Goal: Task Accomplishment & Management: Use online tool/utility

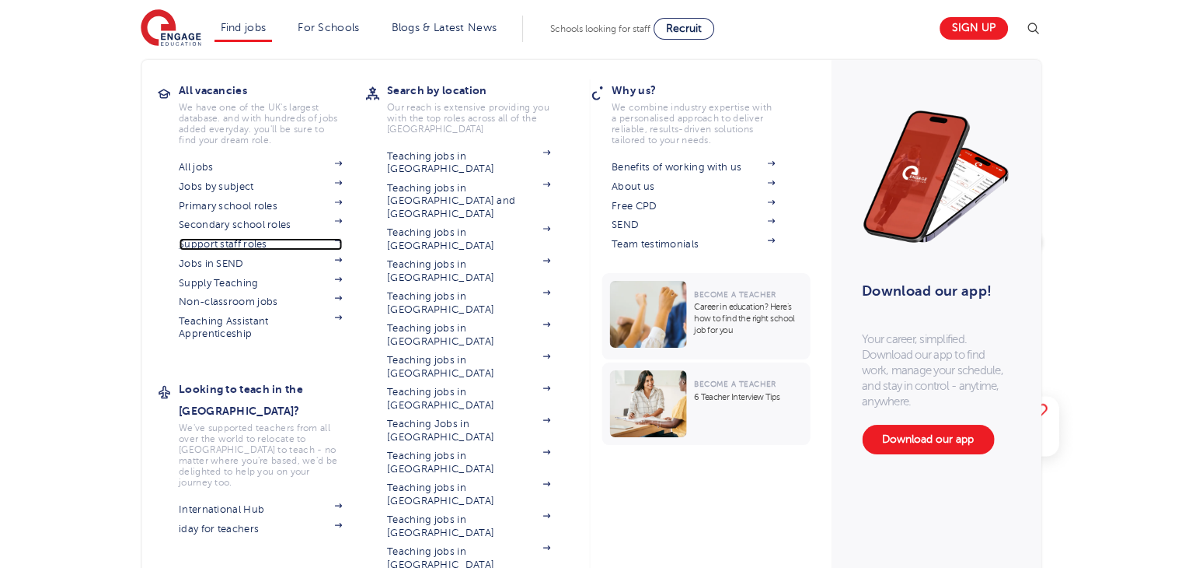
click at [248, 243] on link "Support staff roles" at bounding box center [260, 244] width 163 height 12
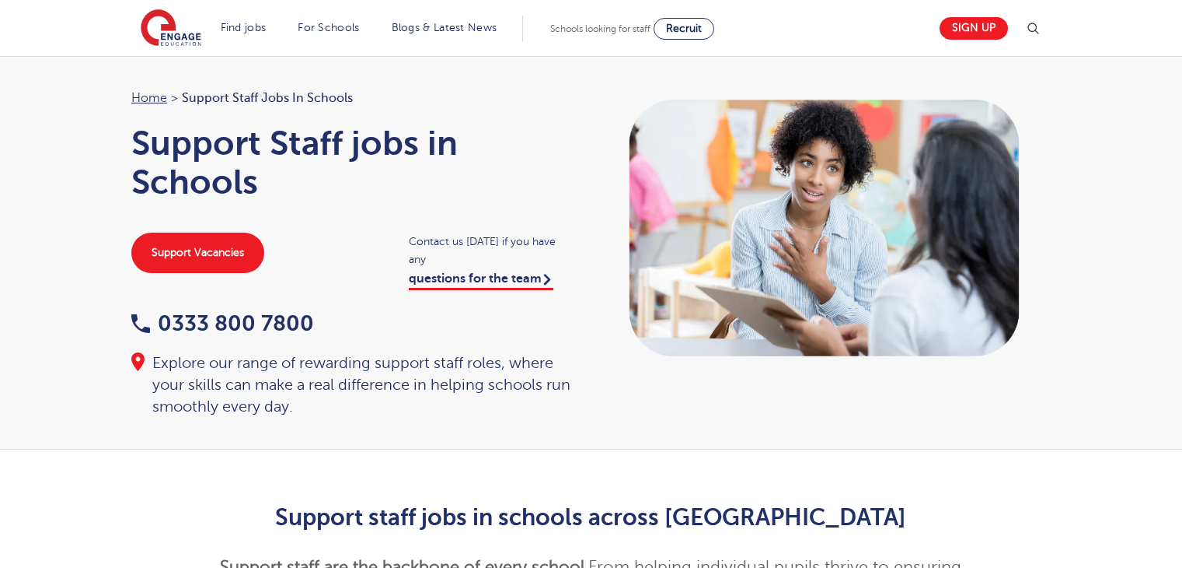
scroll to position [1301, 0]
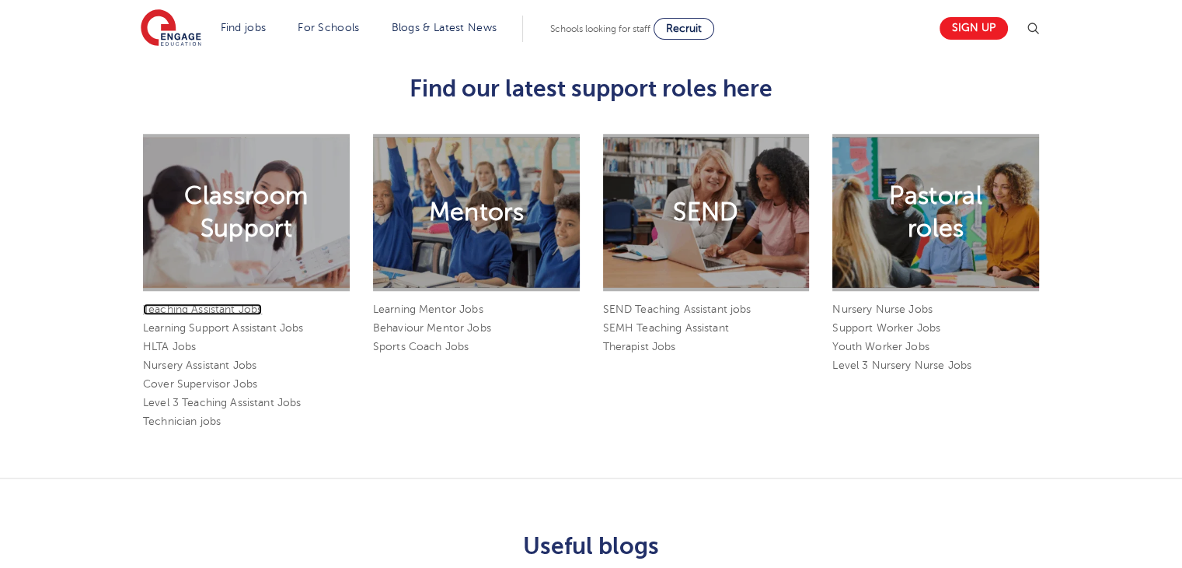
click at [233, 303] on link "Teaching Assistant Jobs" at bounding box center [202, 309] width 119 height 12
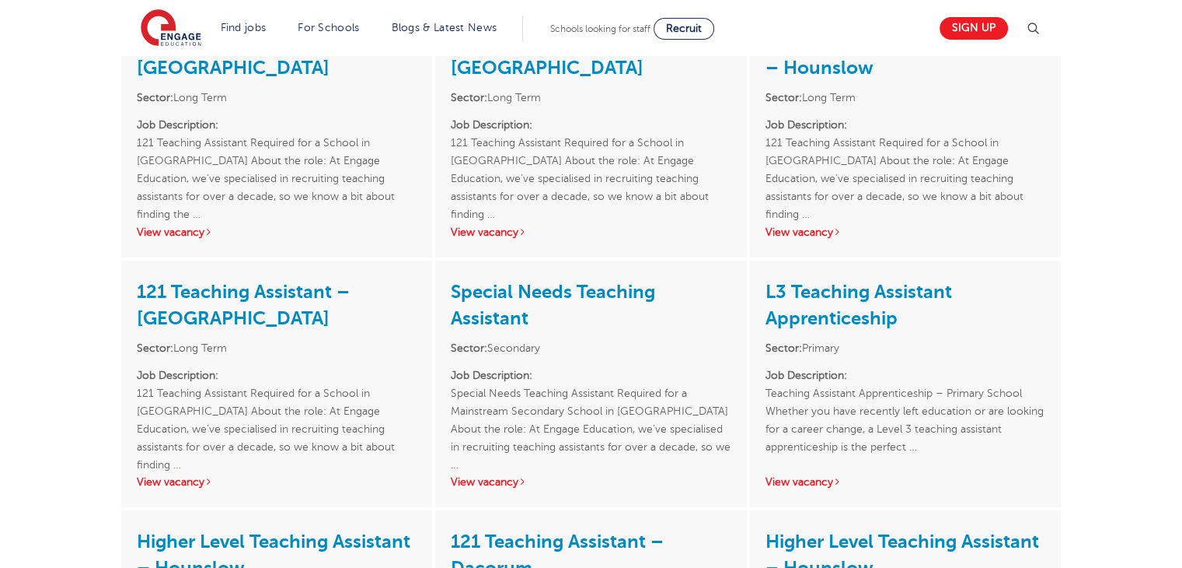
scroll to position [616, 0]
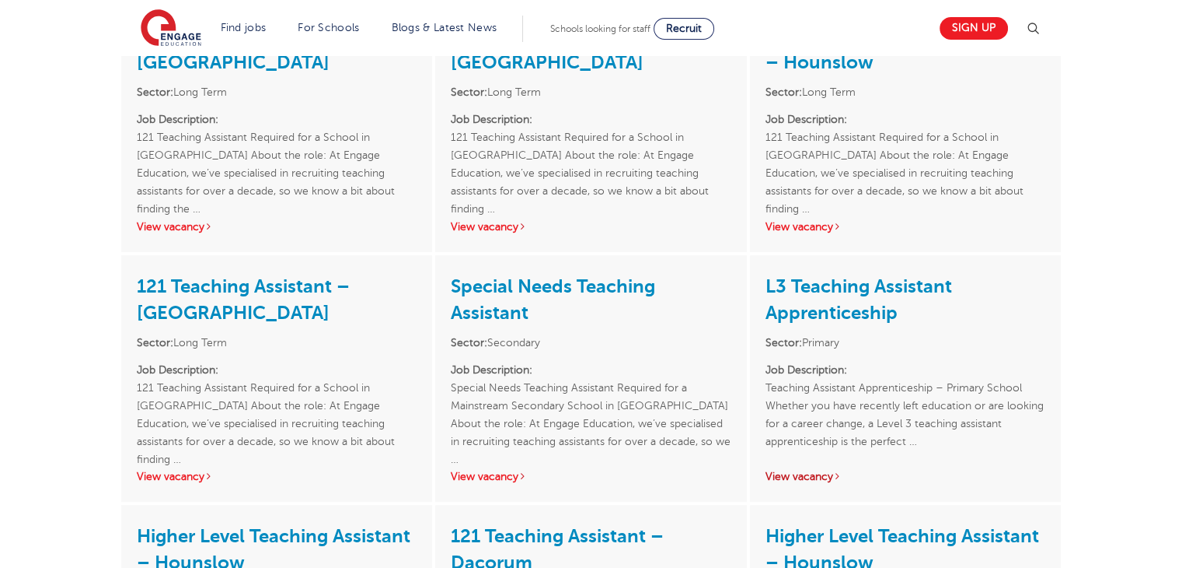
click at [830, 478] on link "View vacancy" at bounding box center [804, 476] width 76 height 12
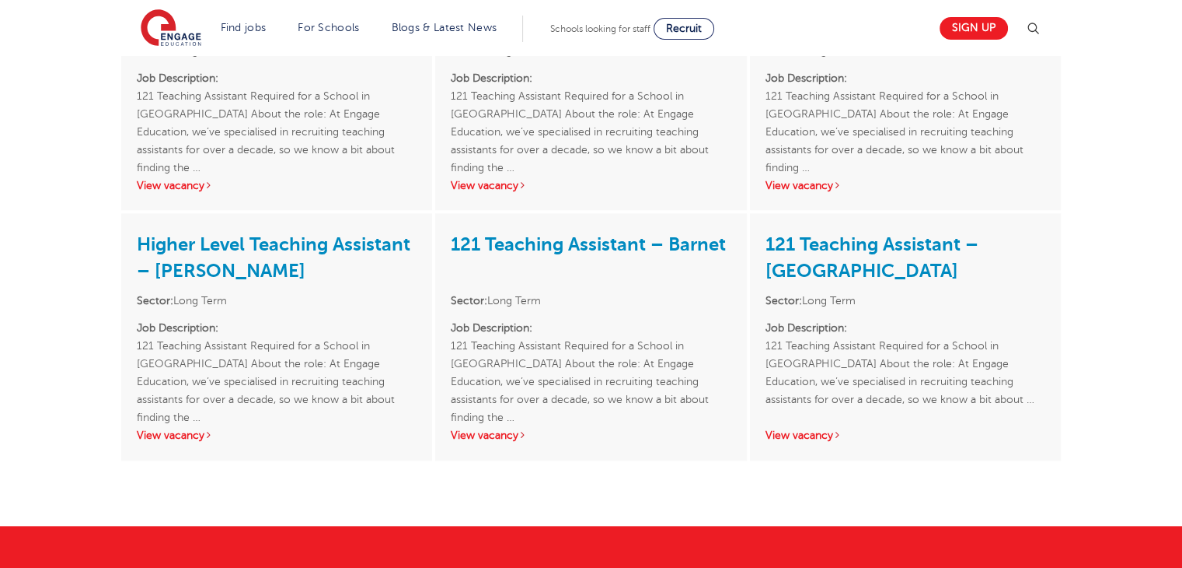
scroll to position [1399, 0]
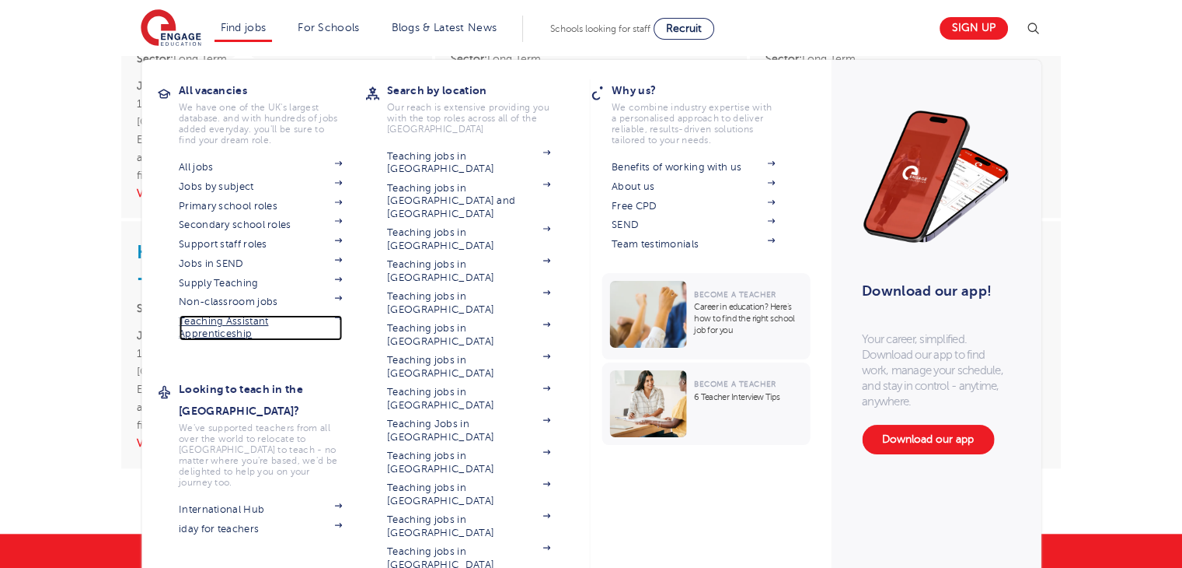
click at [222, 324] on link "Teaching Assistant Apprenticeship" at bounding box center [260, 328] width 163 height 26
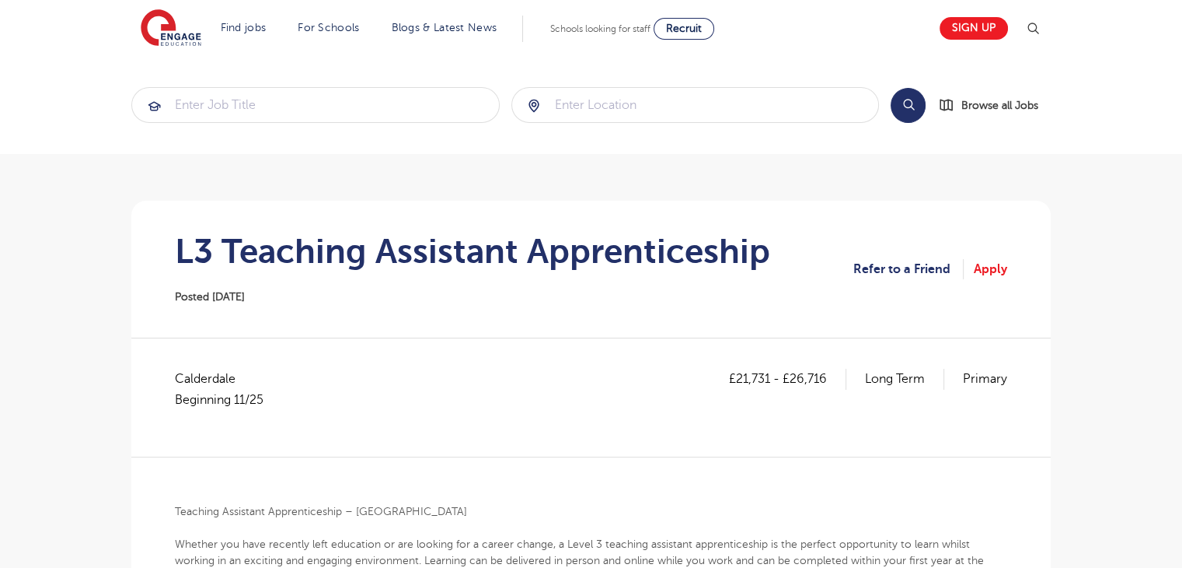
drag, startPoint x: 1193, startPoint y: 114, endPoint x: 1193, endPoint y: 100, distance: 14.0
drag, startPoint x: 248, startPoint y: 380, endPoint x: 165, endPoint y: 375, distance: 83.4
copy span "Calderdale"
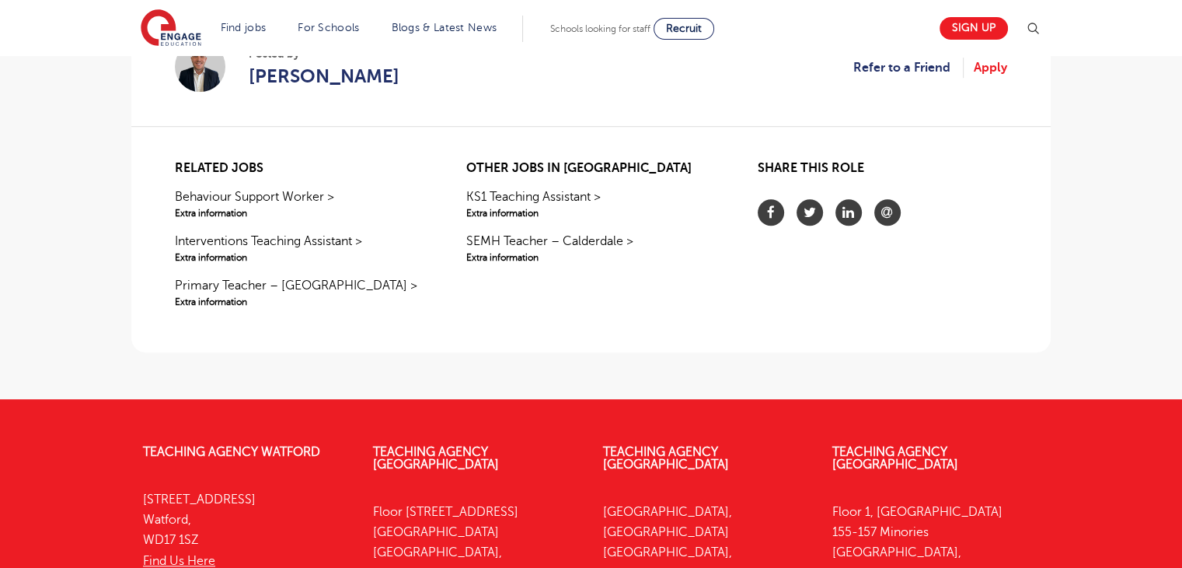
scroll to position [1088, 0]
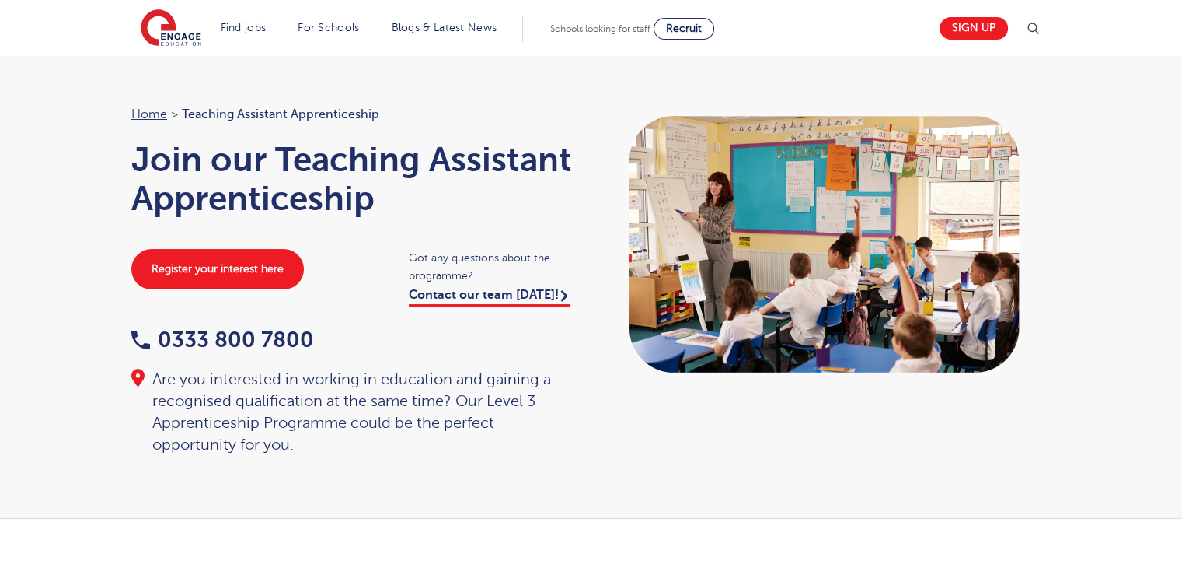
scroll to position [34, 0]
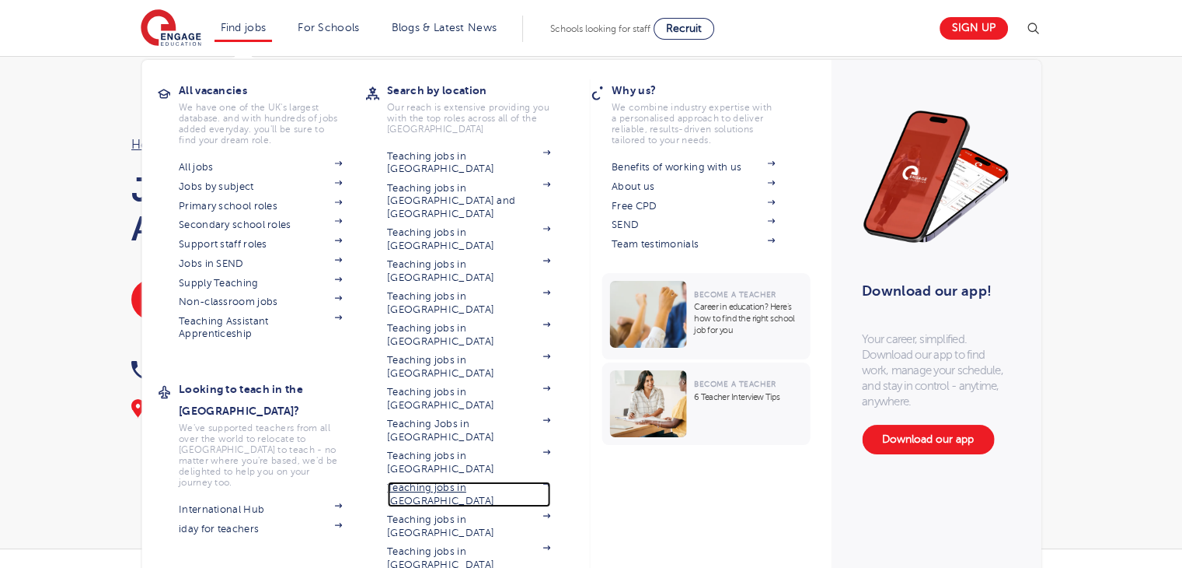
click at [482, 481] on link "Teaching jobs in [GEOGRAPHIC_DATA]" at bounding box center [468, 494] width 163 height 26
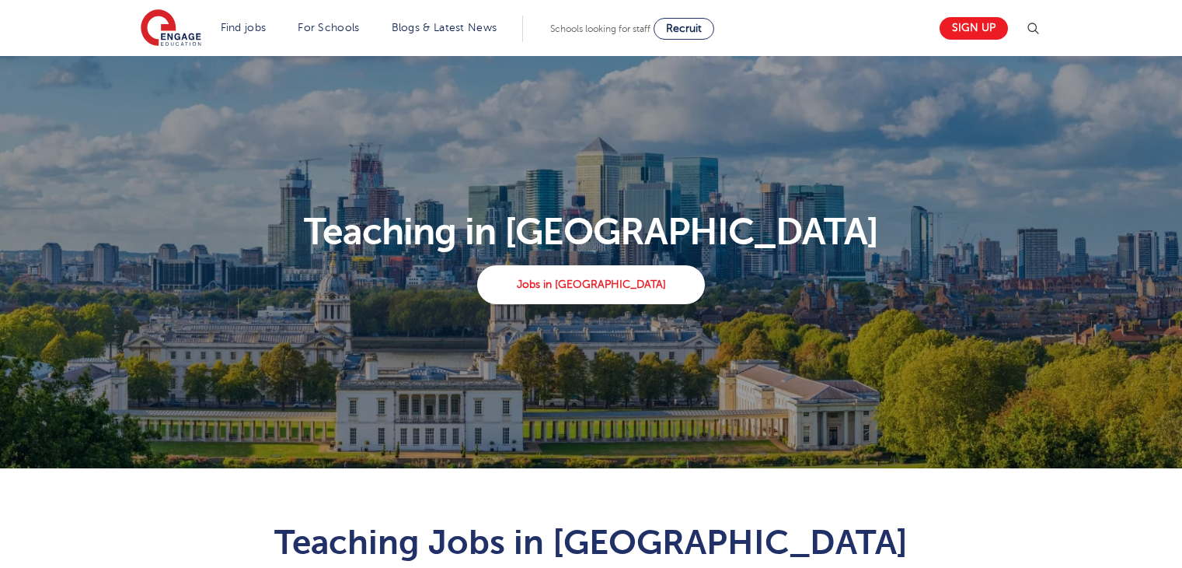
scroll to position [826, 0]
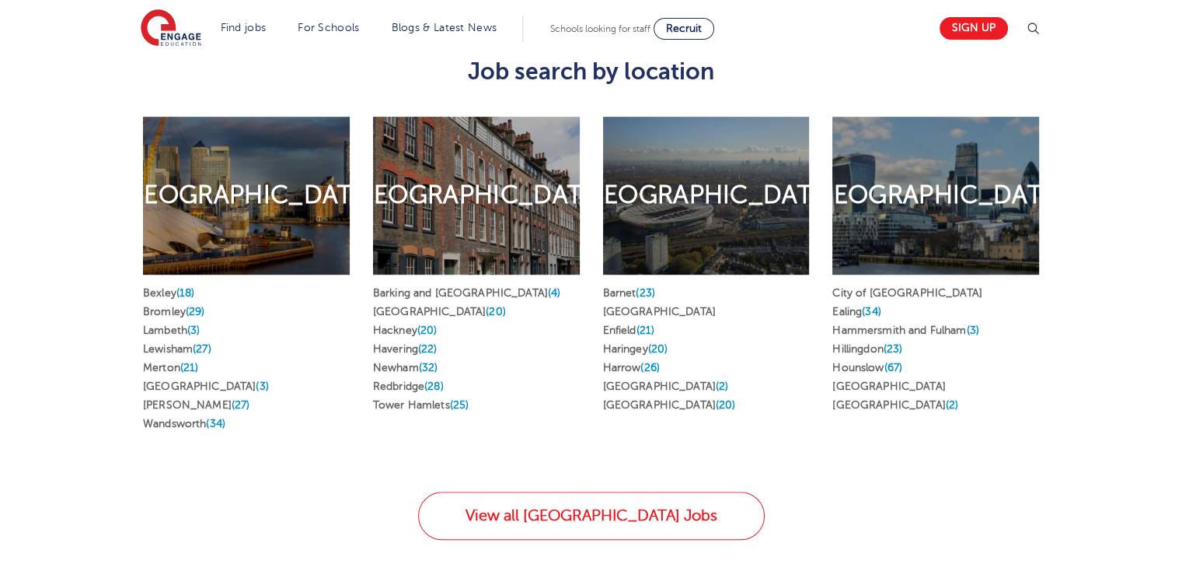
click at [628, 377] on li "Islington (2)" at bounding box center [706, 386] width 207 height 19
click at [628, 380] on link "Islington (2)" at bounding box center [666, 386] width 126 height 12
click at [643, 287] on span "(23)" at bounding box center [645, 293] width 19 height 12
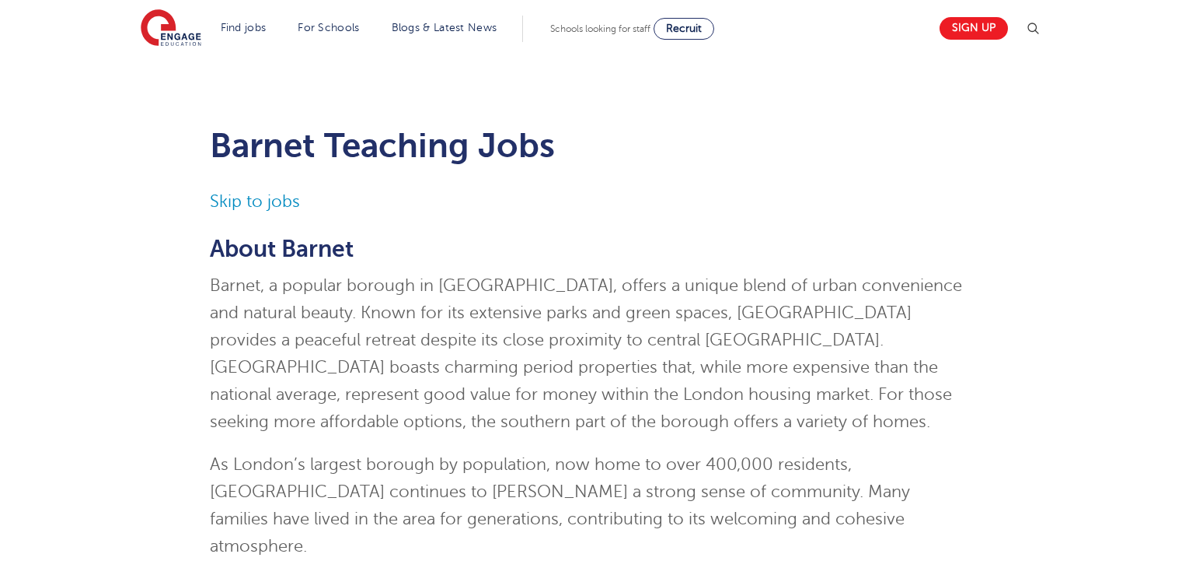
scroll to position [1560, 0]
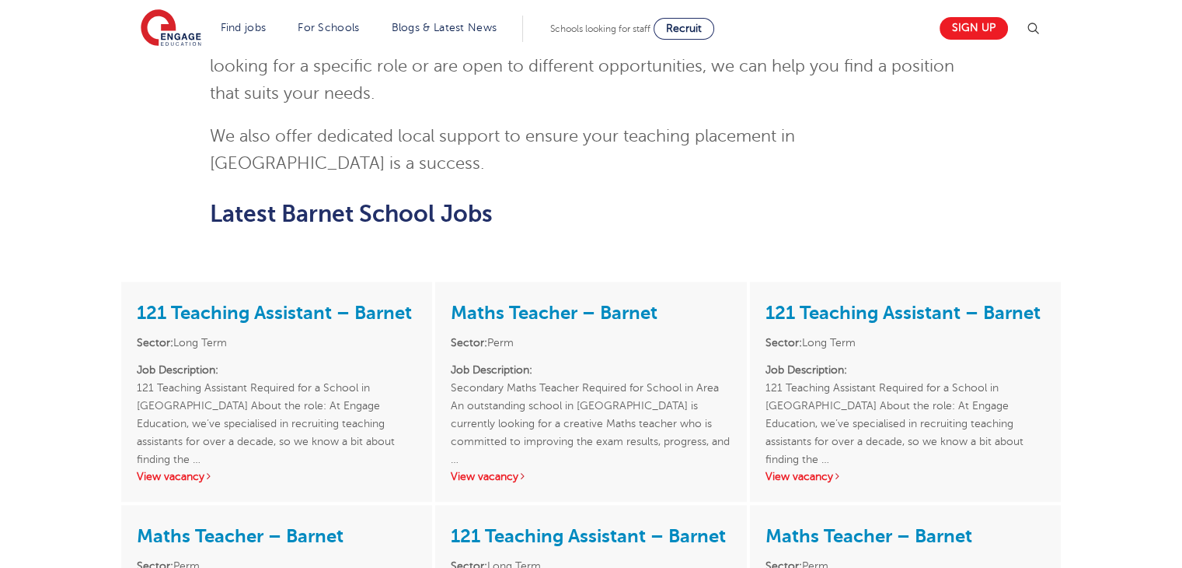
click at [1182, 302] on html "Find jobs All vacancies We have one of the UK's largest database. and with hund…" at bounding box center [591, 270] width 1182 height 3661
click at [194, 470] on link "View vacancy" at bounding box center [175, 476] width 76 height 12
click at [819, 374] on div "121 Teaching Assistant – Barnet Sector: Long Term Job Description: 121 Teaching…" at bounding box center [905, 391] width 311 height 220
click at [818, 470] on link "View vacancy" at bounding box center [804, 476] width 76 height 12
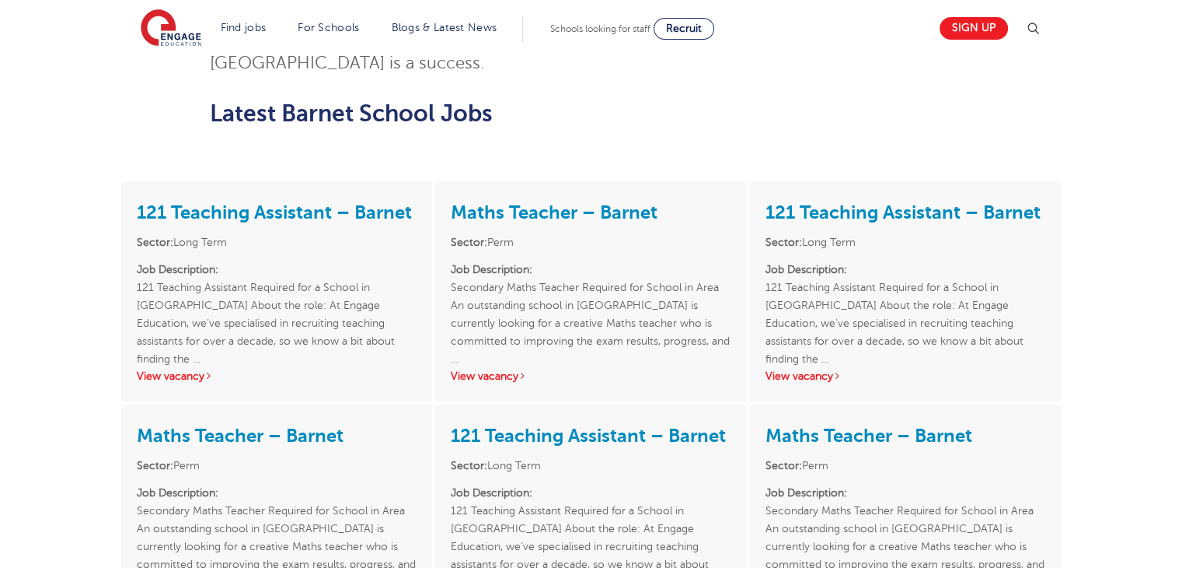
scroll to position [1747, 0]
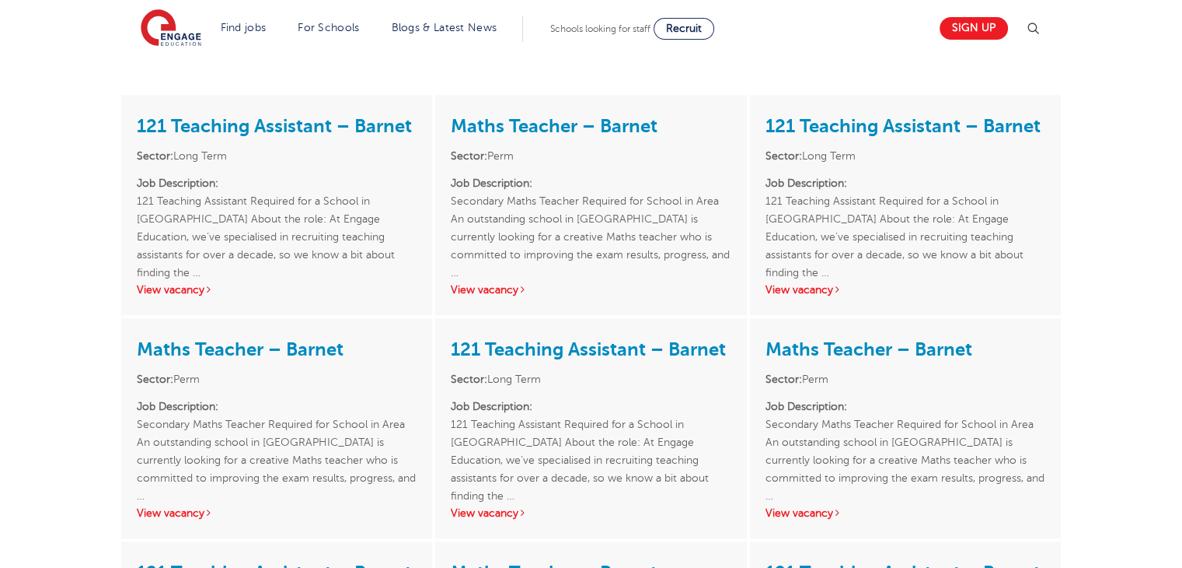
click at [481, 395] on div "121 Teaching Assistant – Barnet Sector: Long Term Job Description: 121 Teaching…" at bounding box center [590, 428] width 311 height 220
click at [486, 507] on link "View vacancy" at bounding box center [489, 513] width 76 height 12
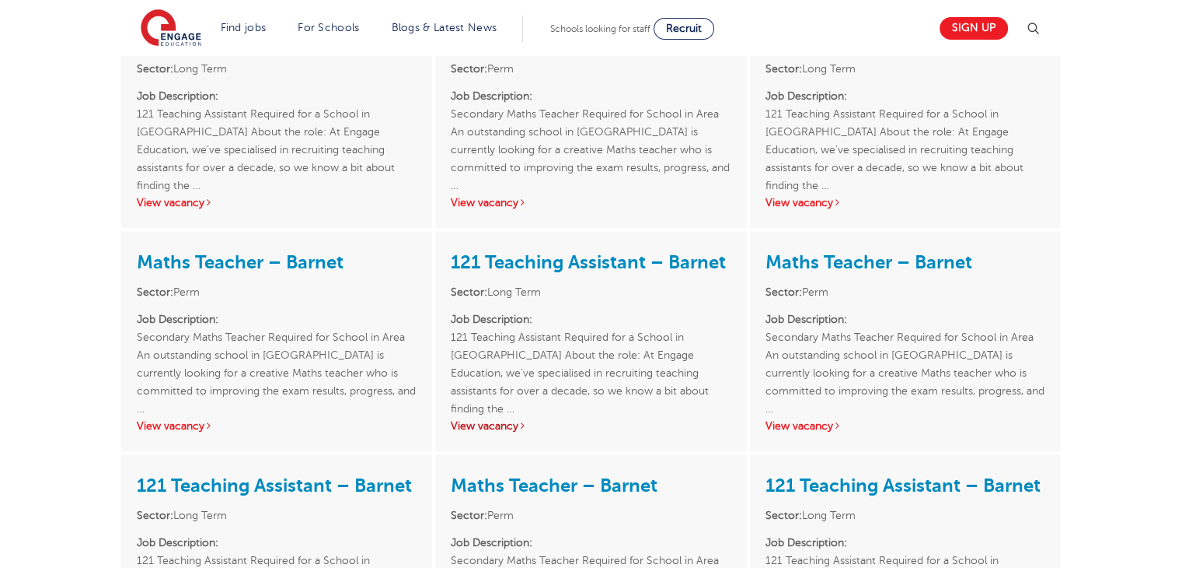
scroll to position [1933, 0]
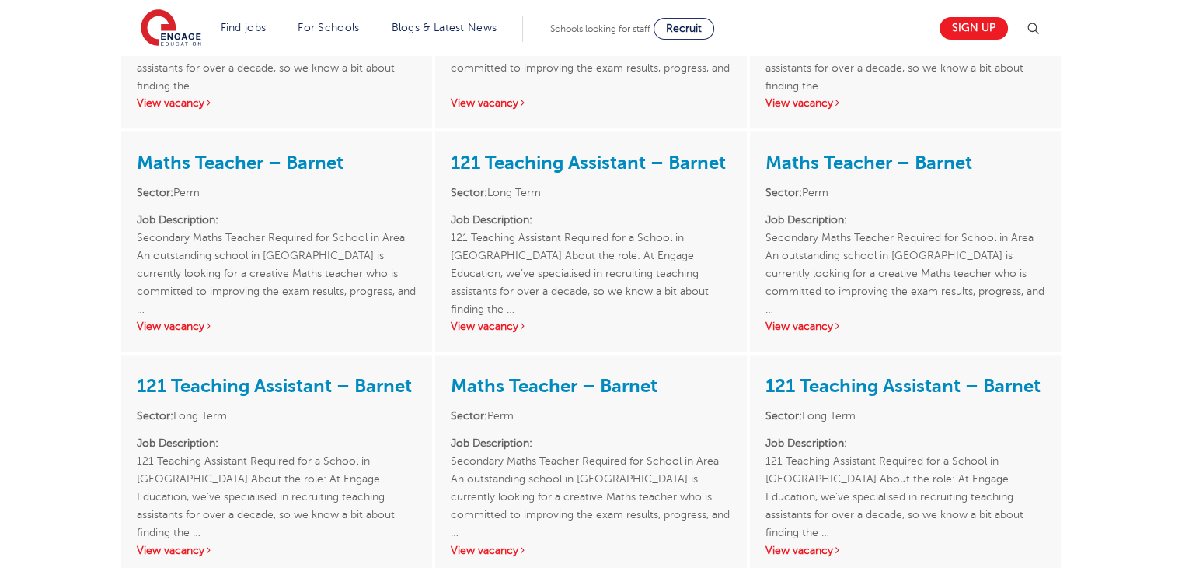
click at [183, 448] on div "121 Teaching Assistant – Barnet Sector: Long Term Job Description: 121 Teaching…" at bounding box center [276, 465] width 311 height 220
click at [180, 544] on link "View vacancy" at bounding box center [175, 550] width 76 height 12
click at [830, 437] on div "121 Teaching Assistant – Barnet Sector: Long Term Job Description: 121 Teaching…" at bounding box center [905, 465] width 311 height 220
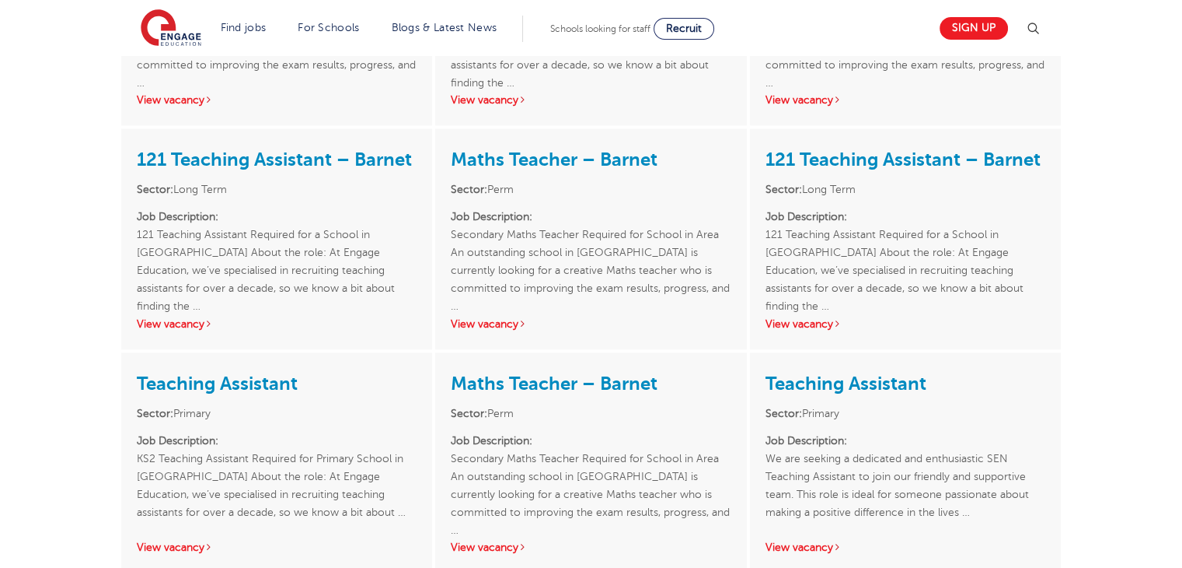
scroll to position [2168, 0]
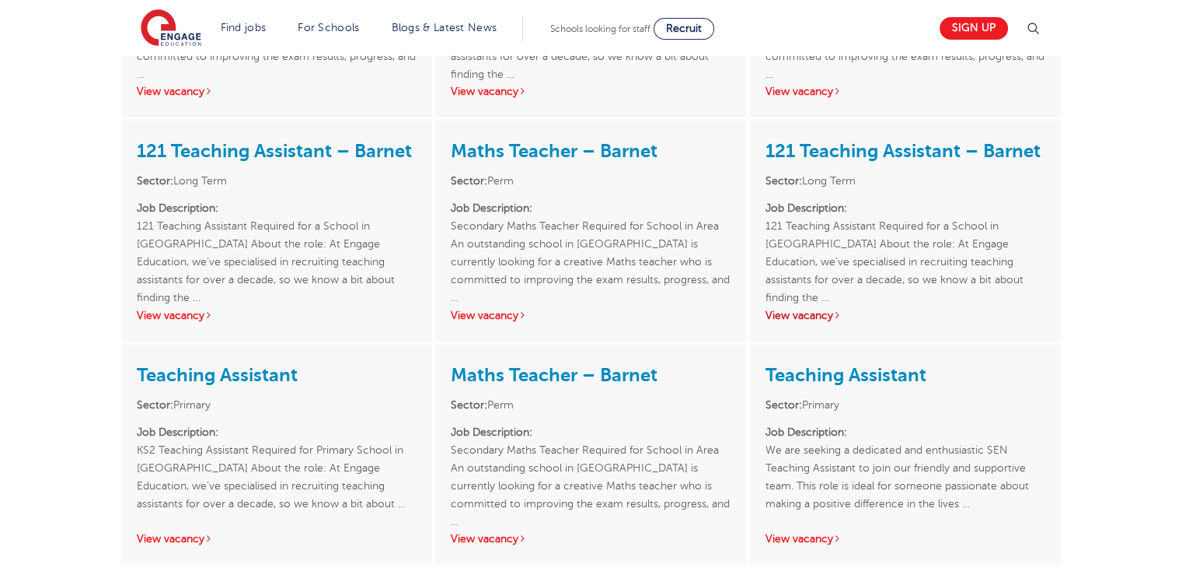
click at [814, 309] on link "View vacancy" at bounding box center [804, 315] width 76 height 12
click at [824, 533] on link "View vacancy" at bounding box center [804, 539] width 76 height 12
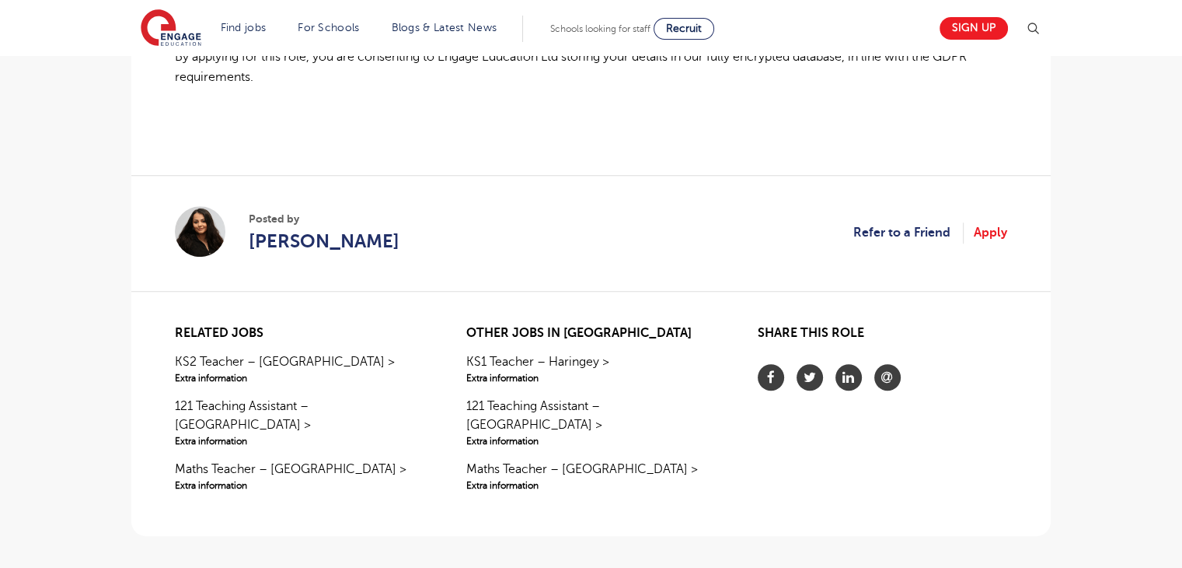
scroll to position [1248, 0]
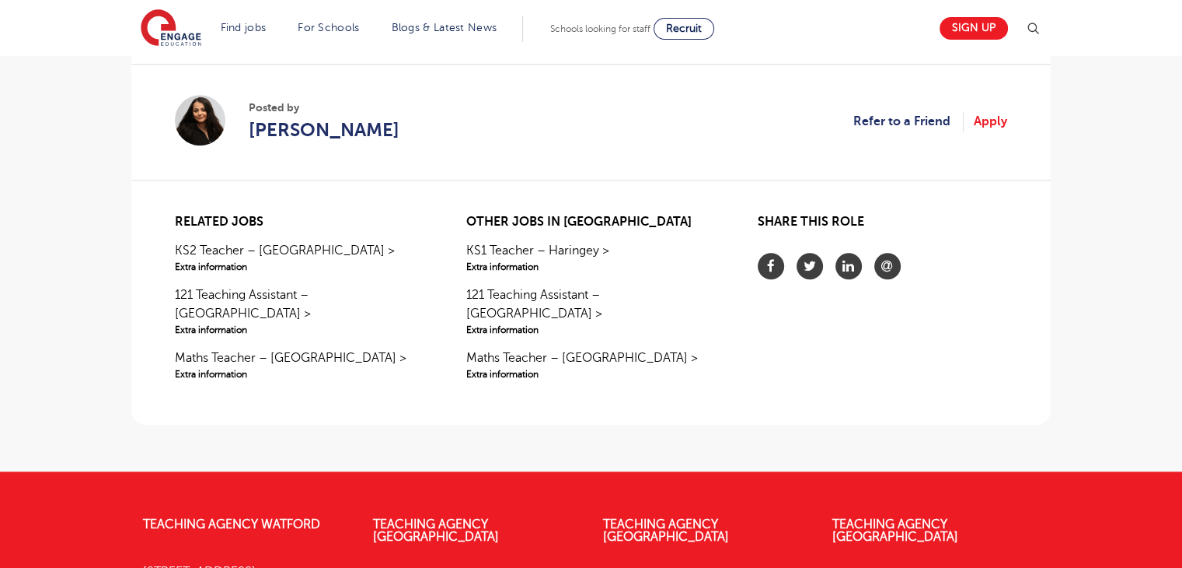
drag, startPoint x: 0, startPoint y: 0, endPoint x: 1191, endPoint y: 393, distance: 1254.3
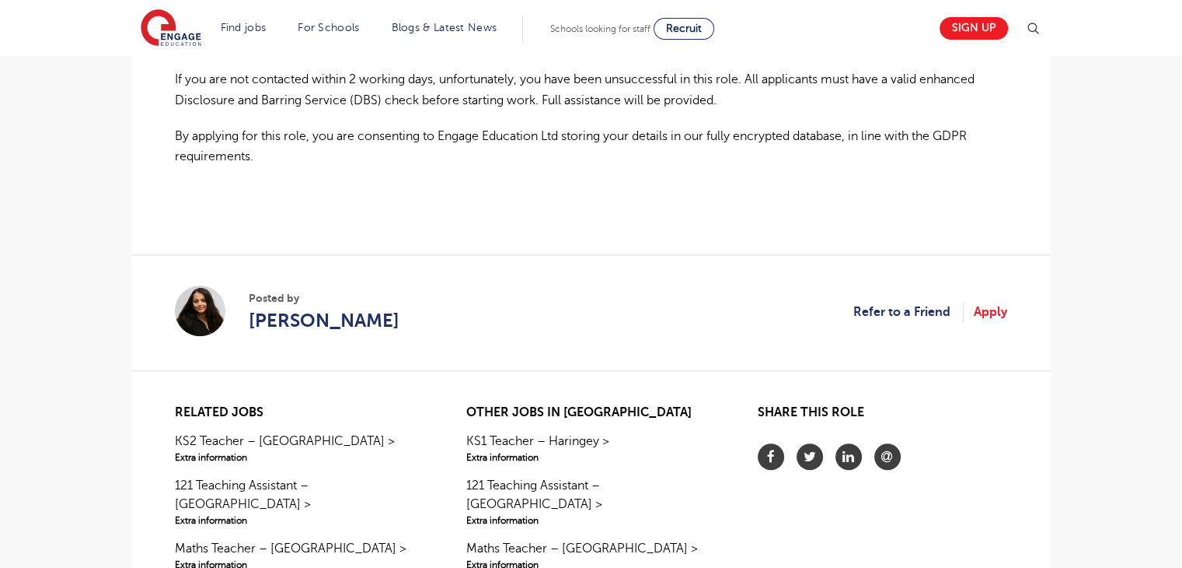
scroll to position [1263, 0]
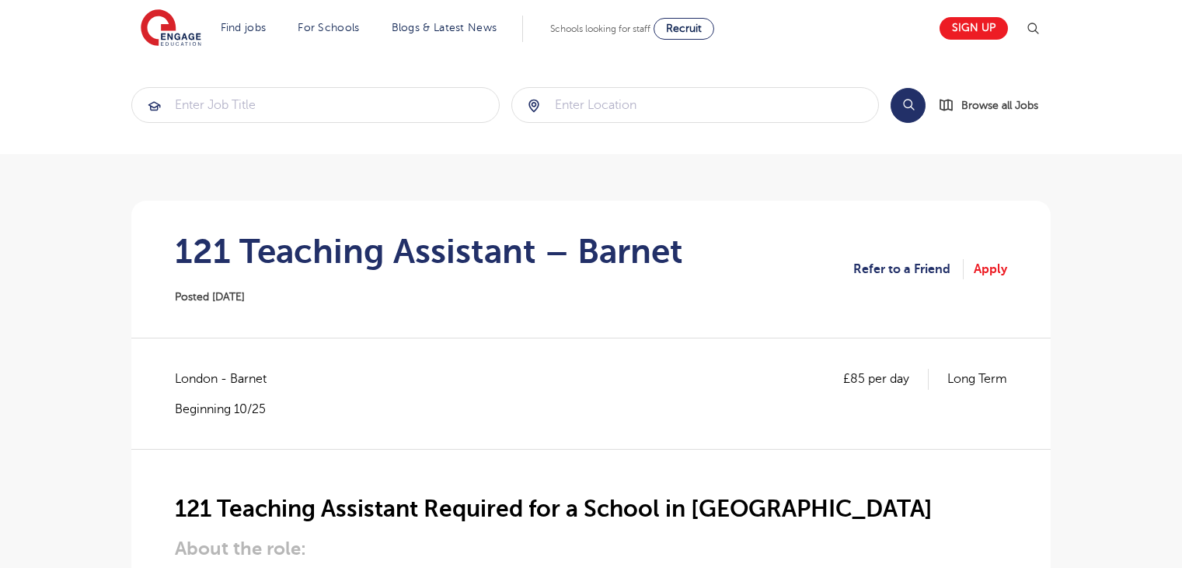
scroll to position [672, 0]
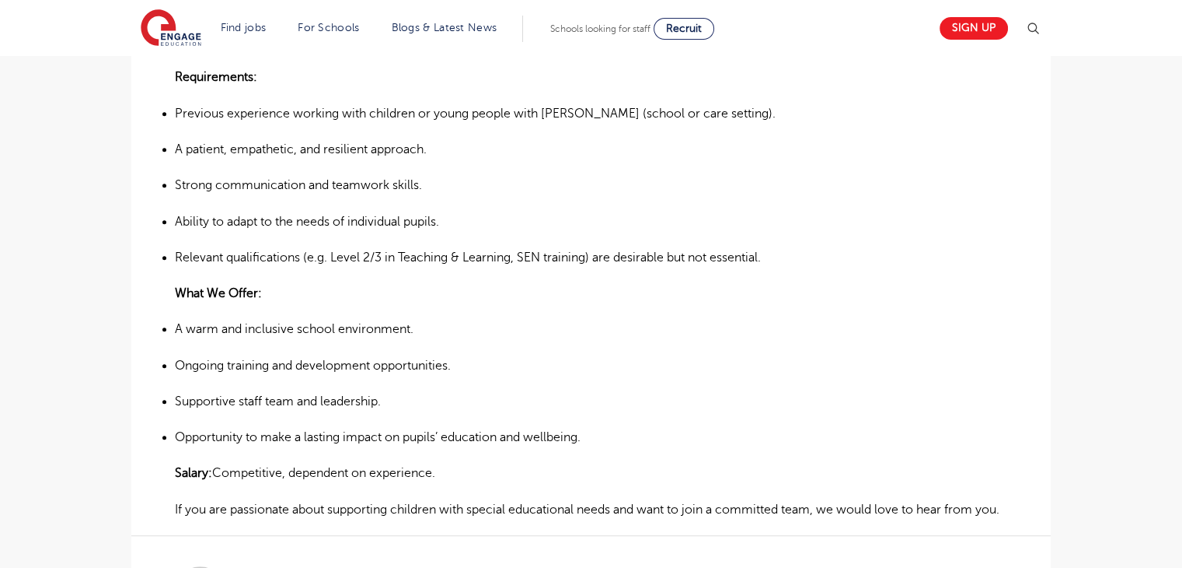
scroll to position [533, 0]
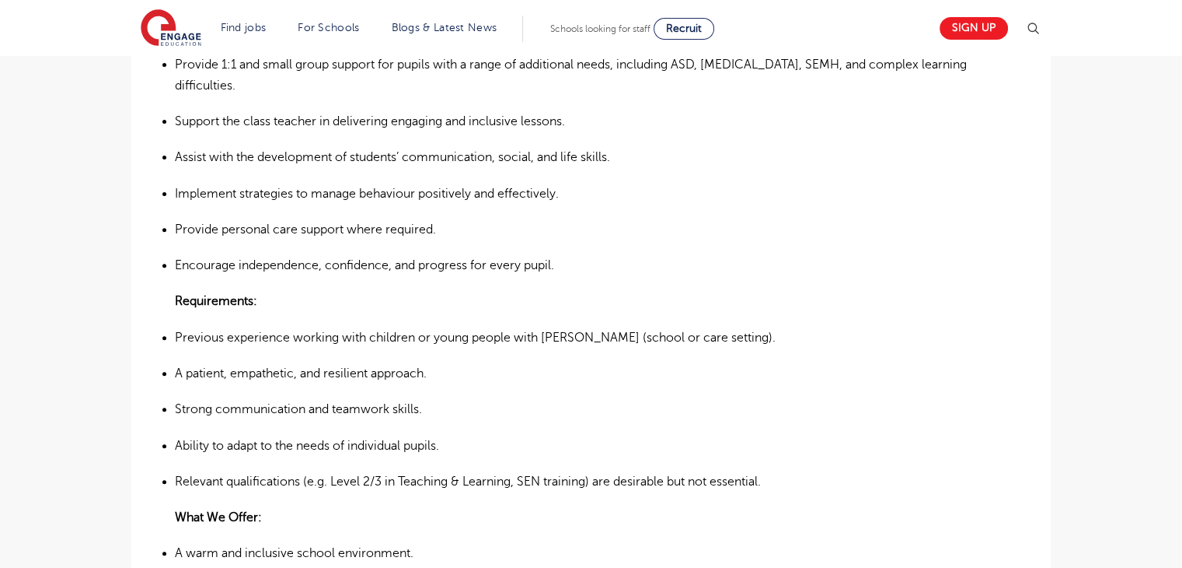
click at [1182, 68] on html "Find jobs All vacancies We have one of the UK's largest database. and with hund…" at bounding box center [591, 515] width 1182 height 2097
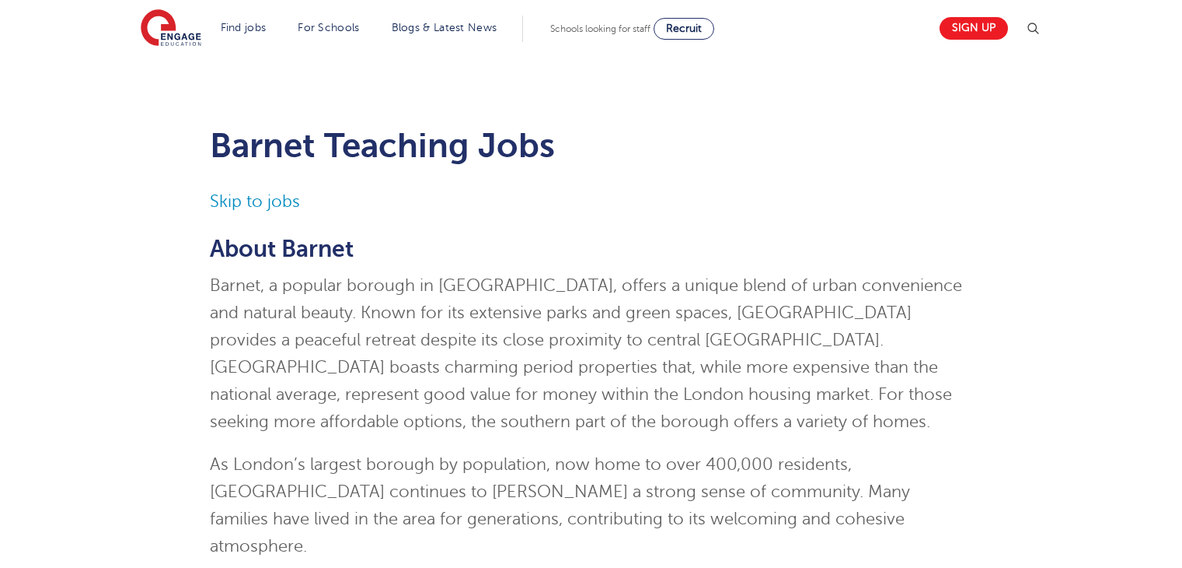
scroll to position [2168, 0]
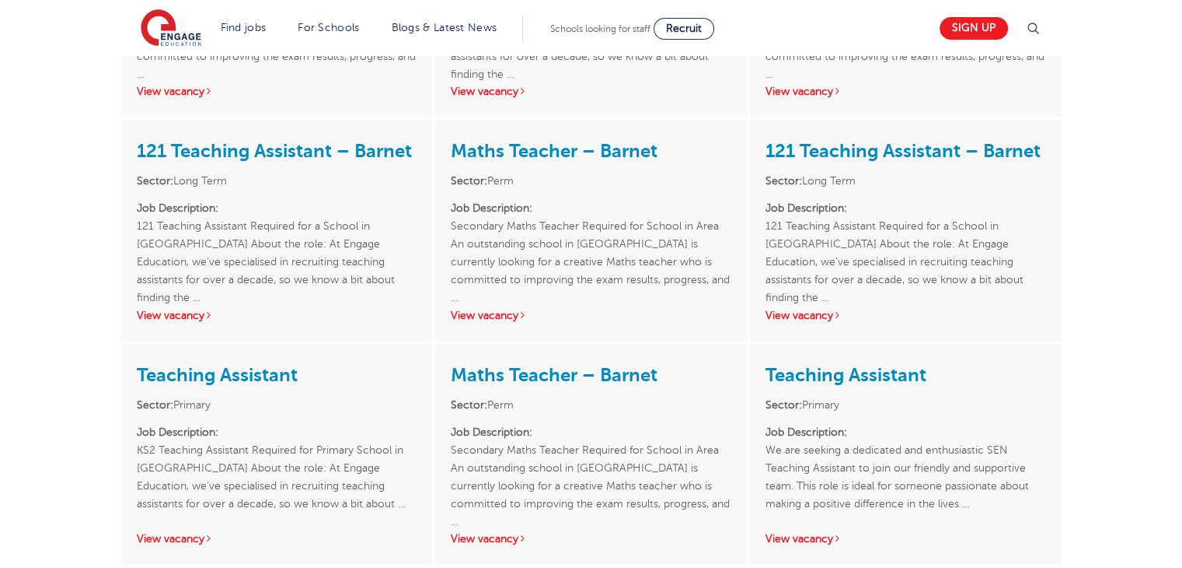
click at [180, 533] on link "View vacancy" at bounding box center [175, 539] width 76 height 12
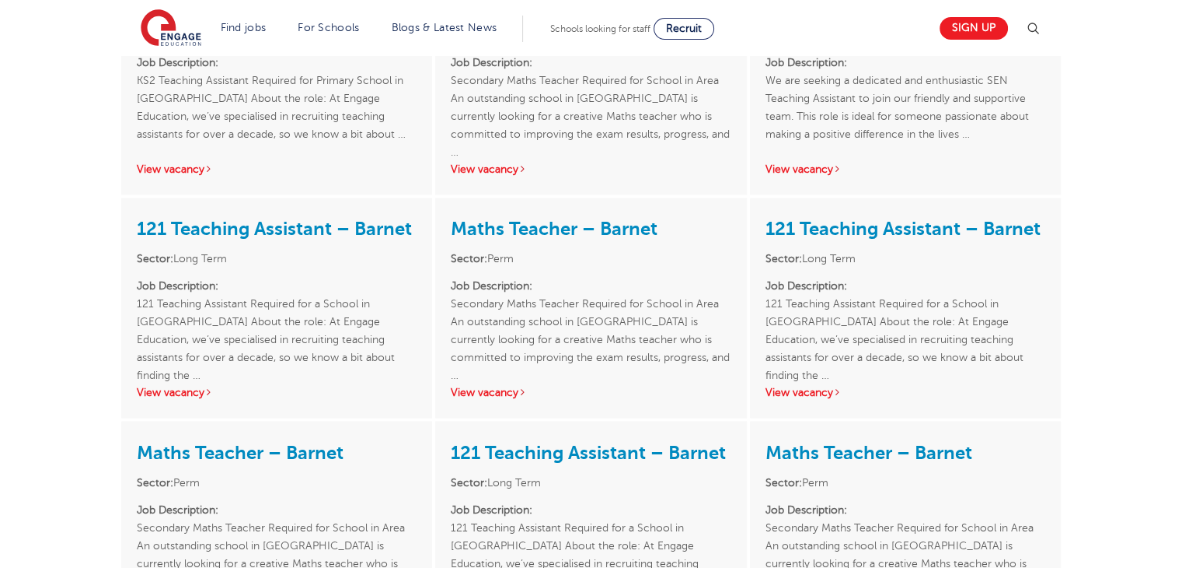
scroll to position [2521, 0]
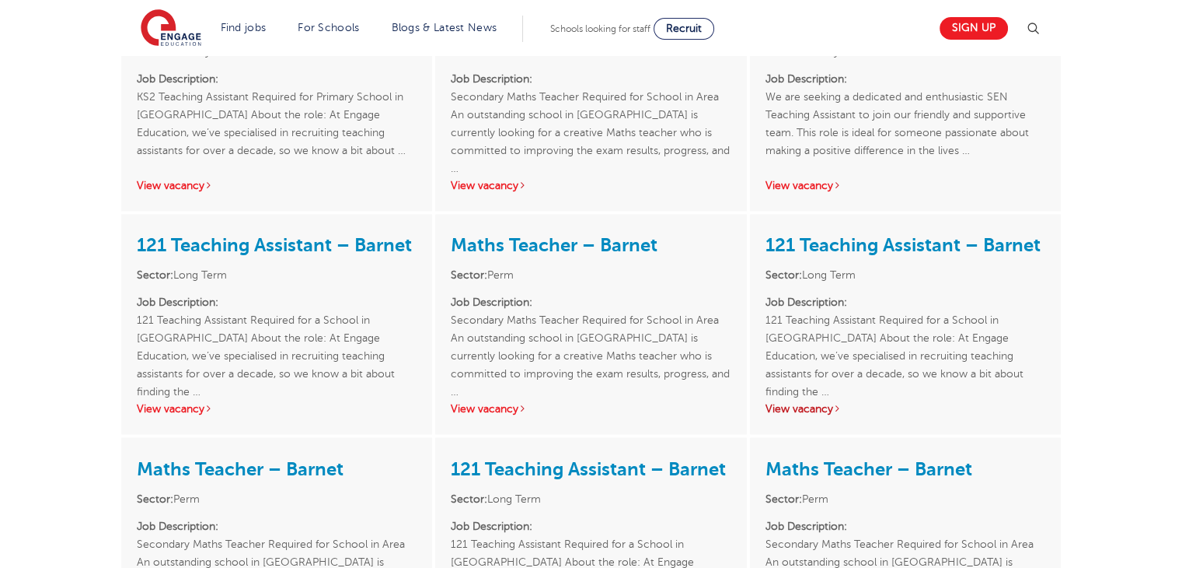
click at [812, 403] on link "View vacancy" at bounding box center [804, 409] width 76 height 12
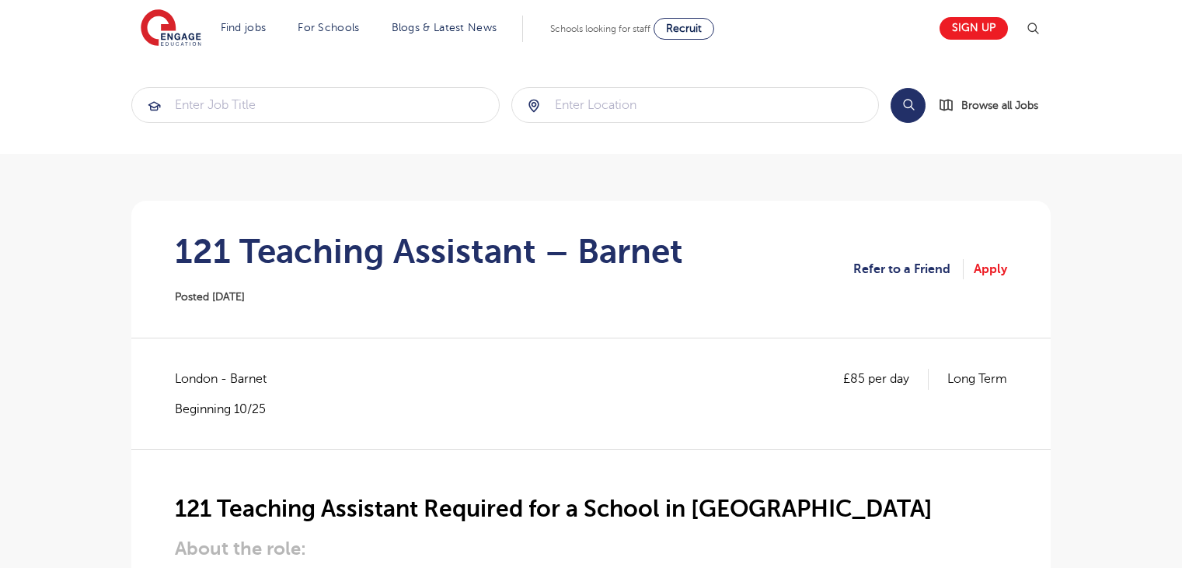
scroll to position [1139, 0]
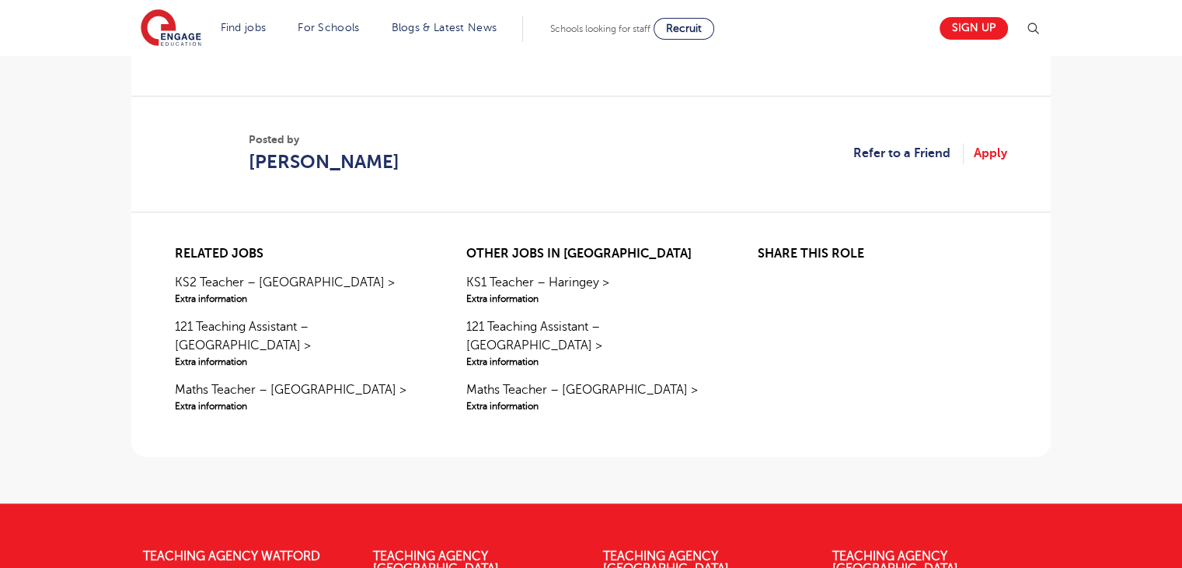
drag, startPoint x: 1193, startPoint y: 169, endPoint x: 1193, endPoint y: 440, distance: 271.3
